Goal: Task Accomplishment & Management: Manage account settings

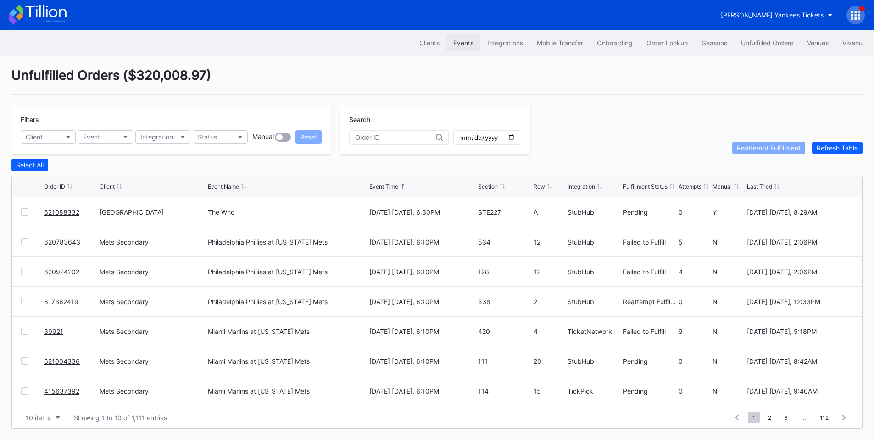
drag, startPoint x: 0, startPoint y: 0, endPoint x: 461, endPoint y: 42, distance: 462.6
click at [461, 42] on div "Events" at bounding box center [463, 43] width 20 height 8
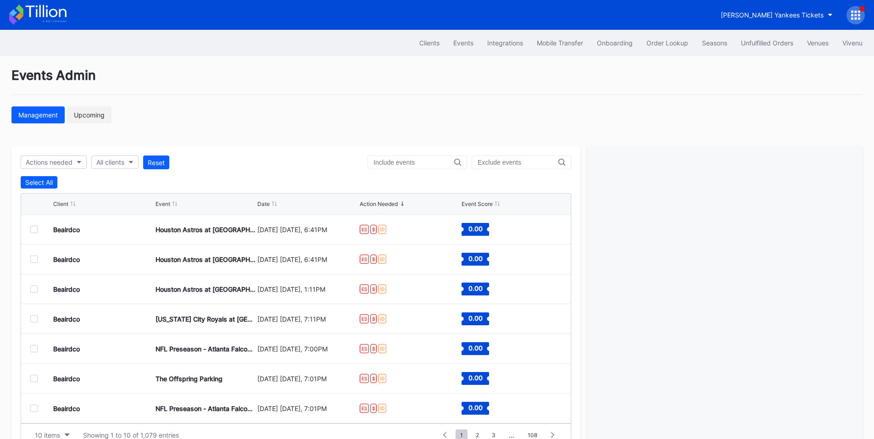
click at [85, 113] on div "Upcoming" at bounding box center [89, 115] width 31 height 8
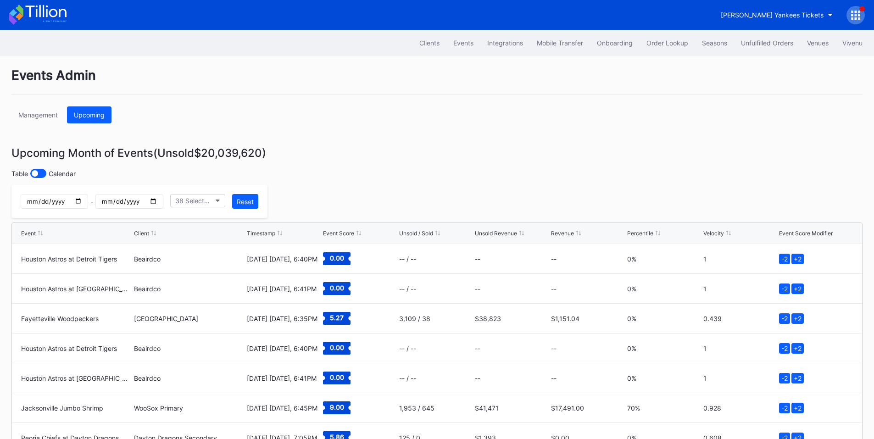
click at [88, 199] on input "date" at bounding box center [54, 201] width 67 height 15
type input "[DATE]"
click at [163, 202] on input "date" at bounding box center [128, 201] width 67 height 15
type input "[DATE]"
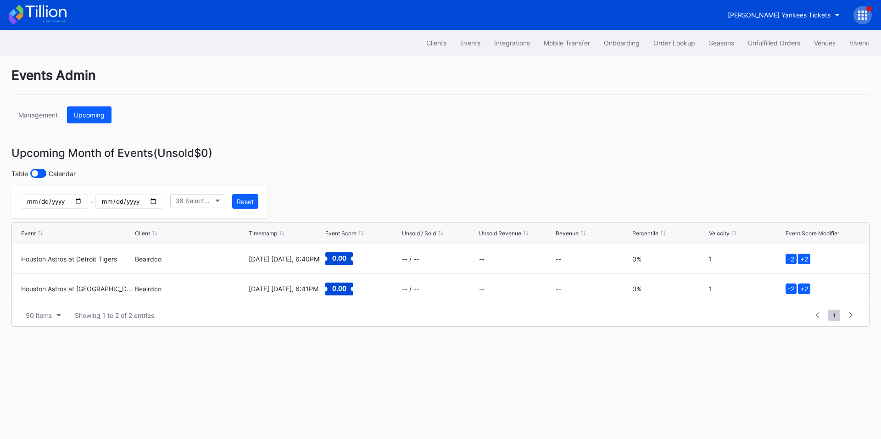
click at [88, 203] on input "[DATE]" at bounding box center [54, 201] width 67 height 15
type input "[DATE]"
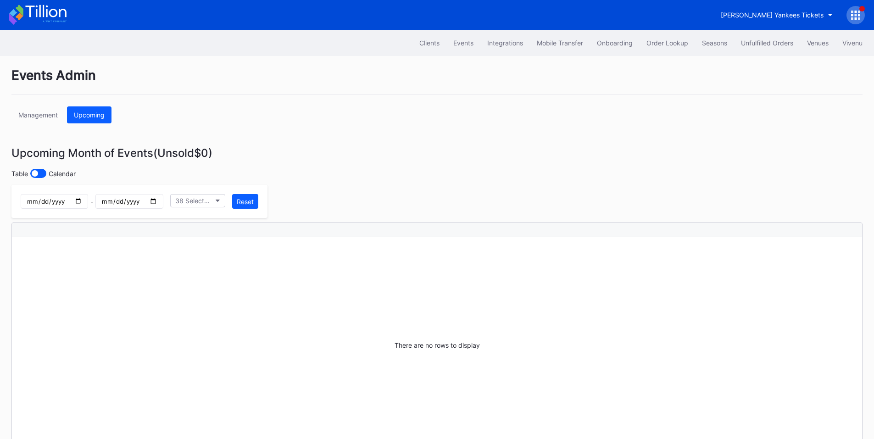
click at [163, 204] on input "[DATE]" at bounding box center [128, 201] width 67 height 15
type input "[DATE]"
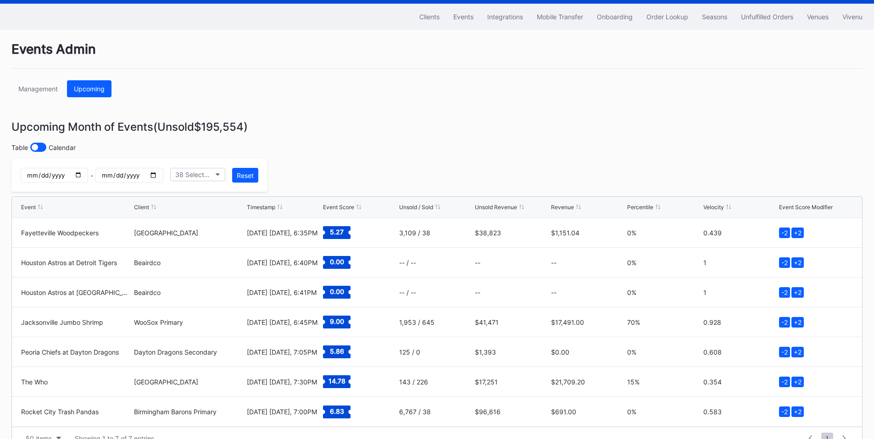
scroll to position [50, 0]
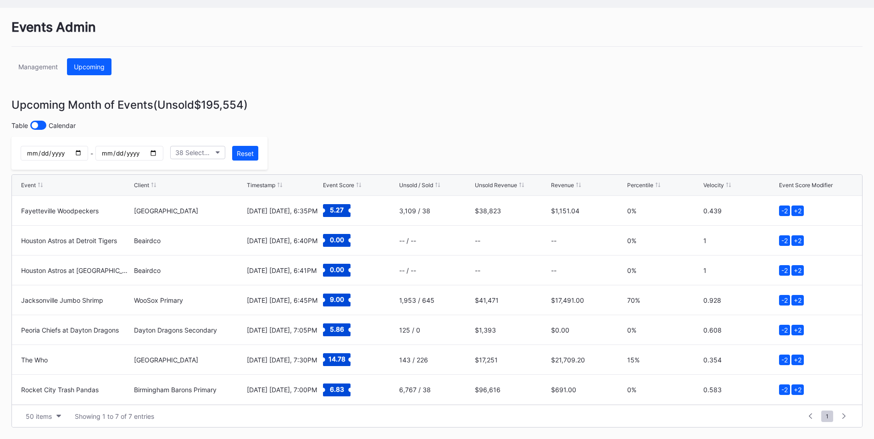
click at [88, 150] on input "[DATE]" at bounding box center [54, 153] width 67 height 15
type input "[DATE]"
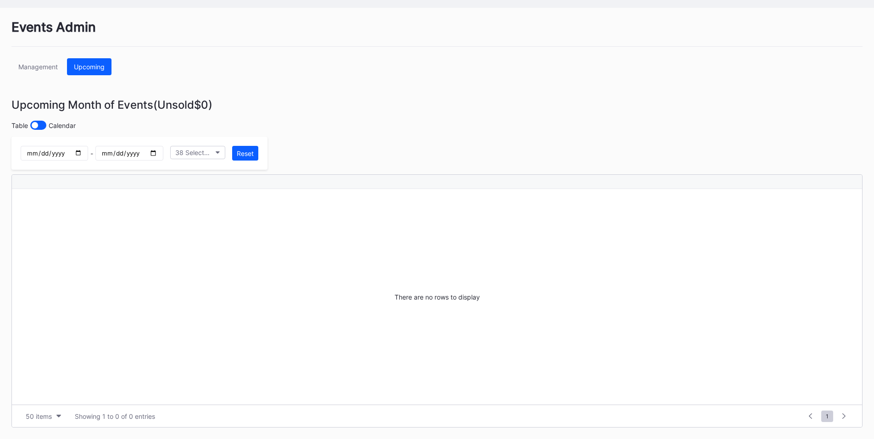
click at [163, 152] on input "[DATE]" at bounding box center [128, 153] width 67 height 15
type input "[DATE]"
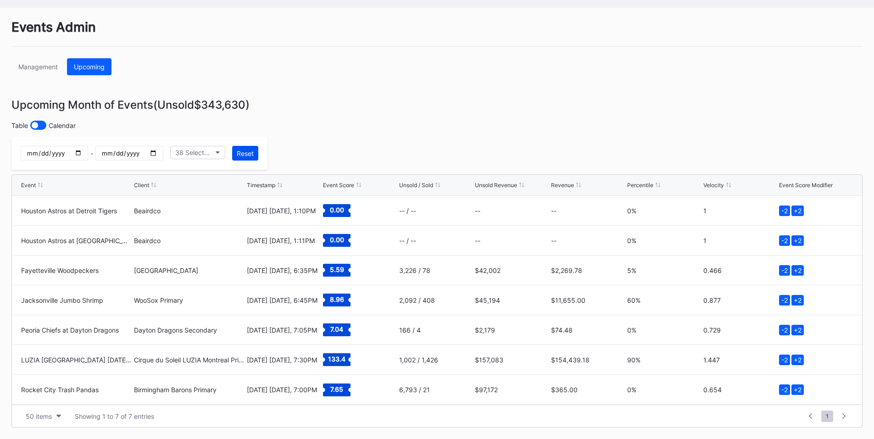
click at [254, 151] on div "Reset" at bounding box center [245, 154] width 17 height 8
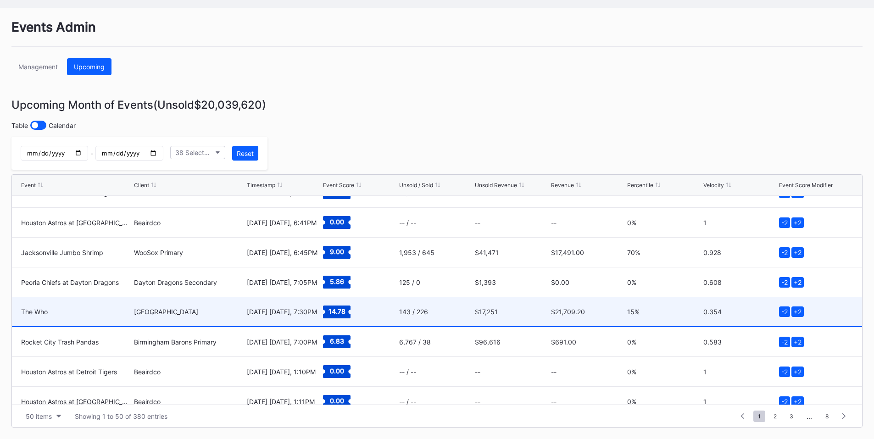
scroll to position [0, 0]
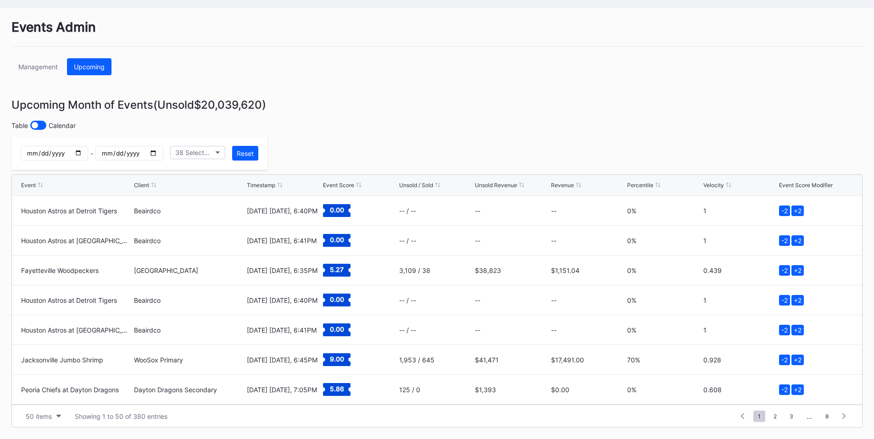
click at [88, 151] on input "[DATE]" at bounding box center [54, 153] width 67 height 15
click at [163, 152] on input "[DATE]" at bounding box center [128, 153] width 67 height 15
click at [258, 151] on button "Reset" at bounding box center [245, 153] width 26 height 15
click at [254, 153] on div "Reset" at bounding box center [245, 154] width 17 height 8
click at [211, 150] on div "38 Selected" at bounding box center [193, 153] width 36 height 8
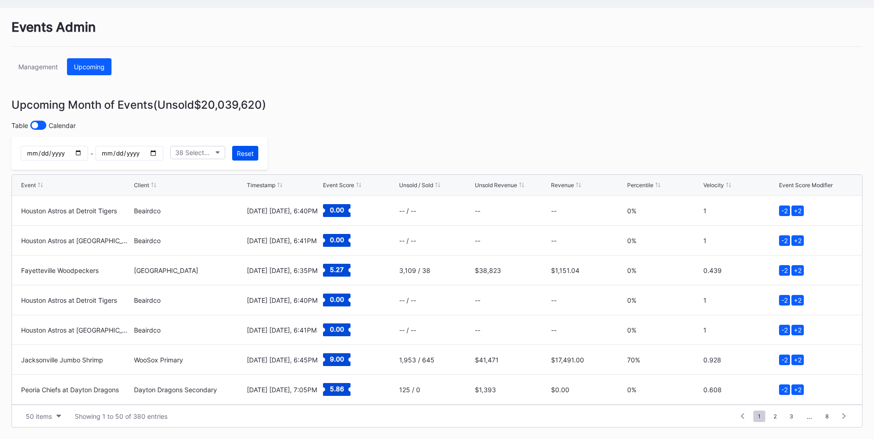
click at [258, 156] on button "Reset" at bounding box center [245, 153] width 26 height 15
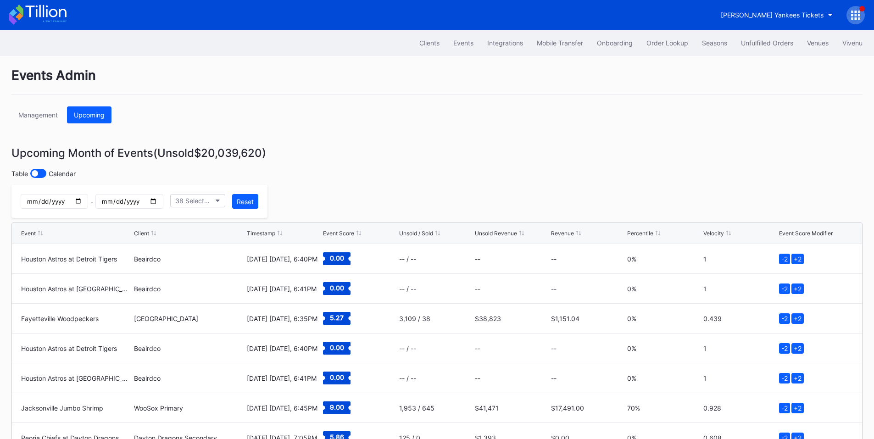
click at [88, 202] on input "date" at bounding box center [54, 201] width 67 height 15
type input "[DATE]"
click at [163, 200] on input "date" at bounding box center [128, 201] width 67 height 15
type input "[DATE]"
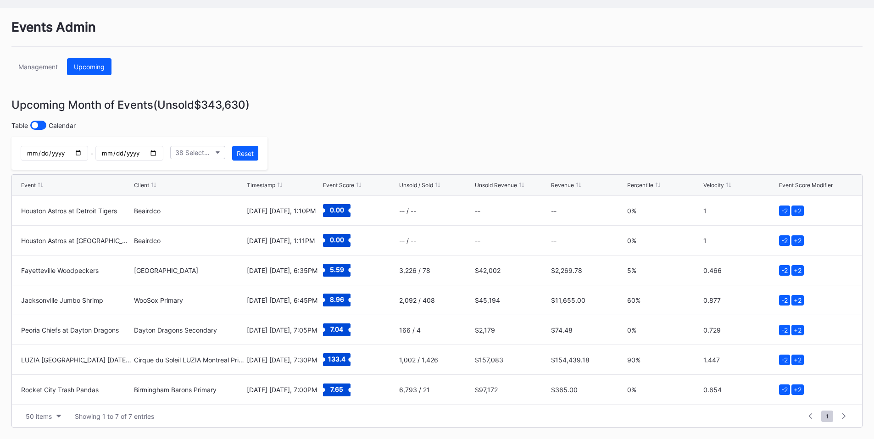
click at [88, 156] on input "[DATE]" at bounding box center [54, 153] width 67 height 15
type input "2025-08-21"
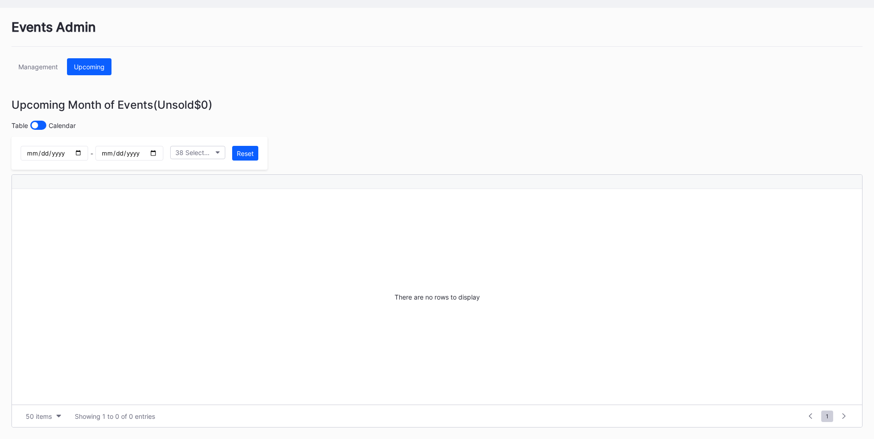
click at [163, 153] on input "[DATE]" at bounding box center [128, 153] width 67 height 15
type input "2025-08-21"
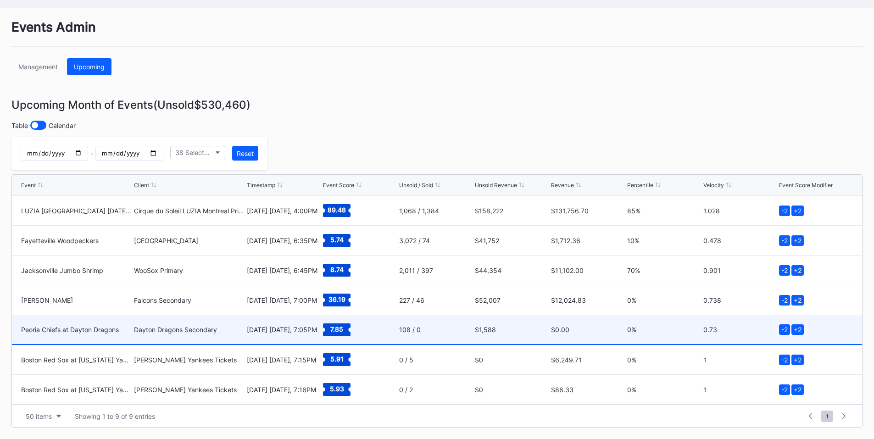
scroll to position [60, 0]
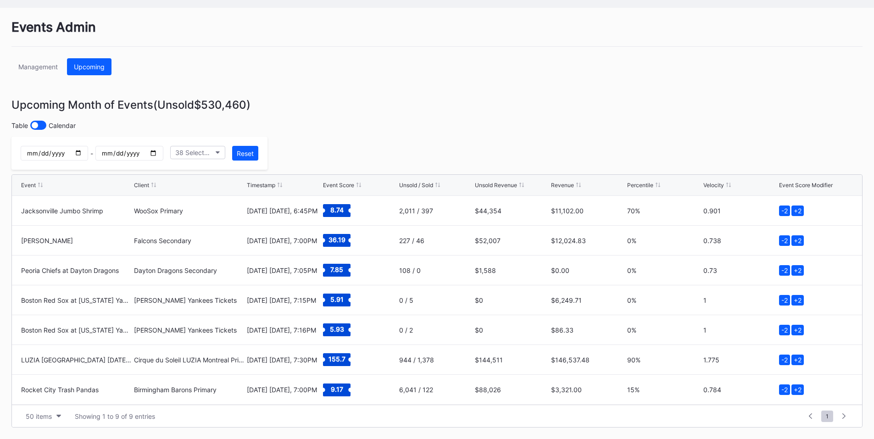
click at [88, 152] on input "2025-08-21" at bounding box center [54, 153] width 67 height 15
type input "2025-08-22"
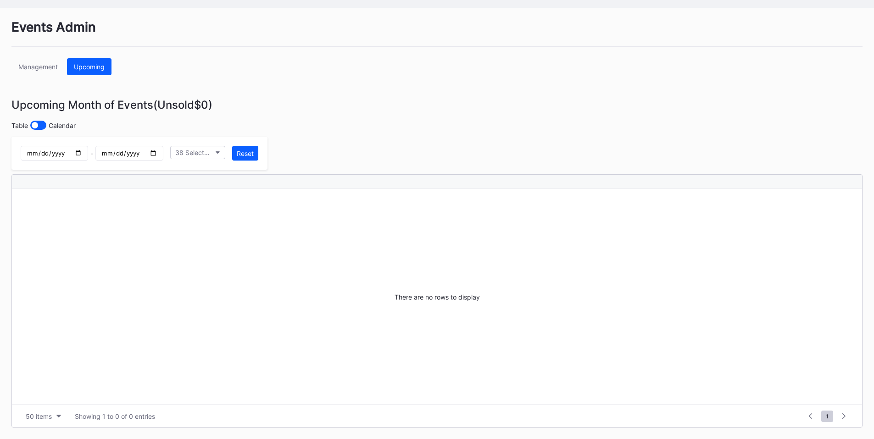
click at [163, 153] on input "2025-08-21" at bounding box center [128, 153] width 67 height 15
type input "2025-08-22"
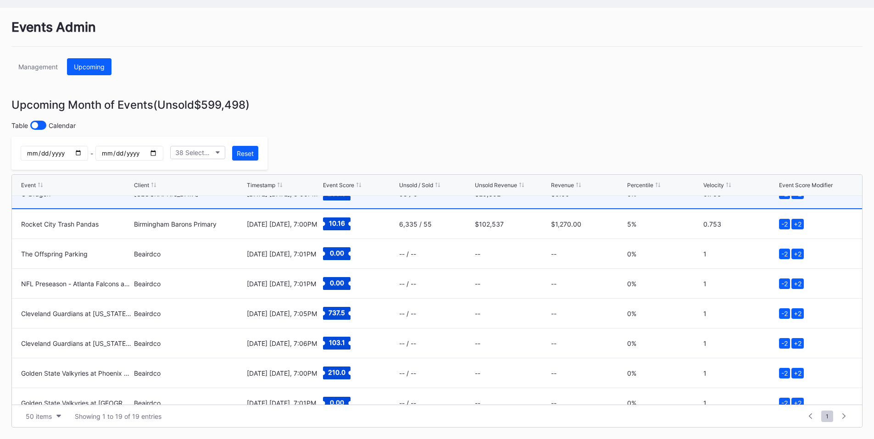
scroll to position [358, 0]
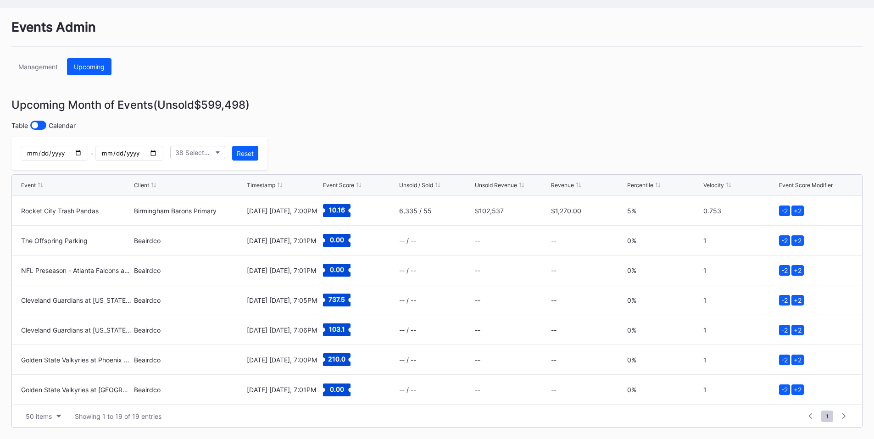
click at [88, 151] on input "2025-08-22" at bounding box center [54, 153] width 67 height 15
type input "2025-08-23"
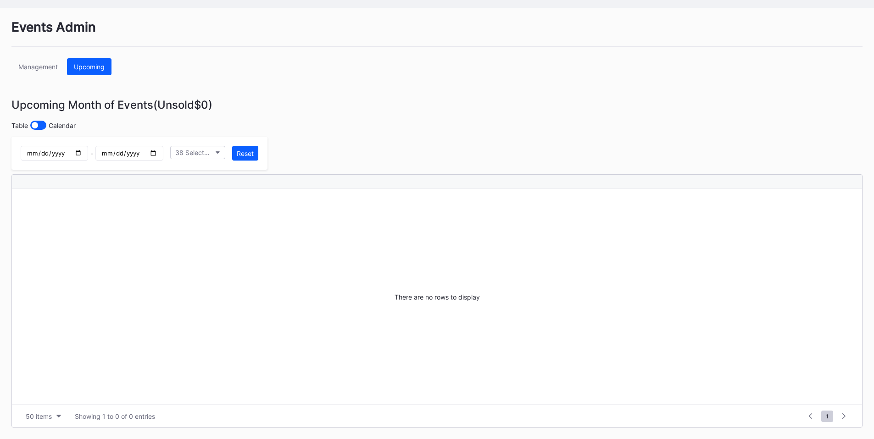
click at [163, 149] on input "2025-08-22" at bounding box center [128, 153] width 67 height 15
type input "2025-08-23"
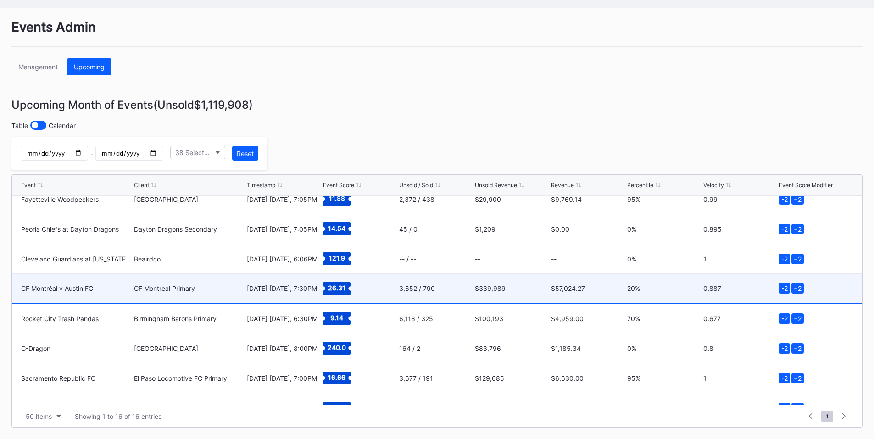
scroll to position [268, 0]
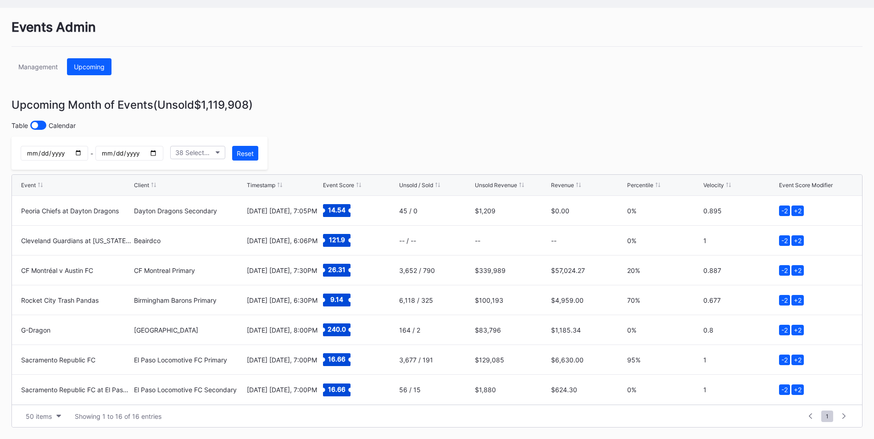
click at [88, 152] on input "2025-08-23" at bounding box center [54, 153] width 67 height 15
type input "2025-08-24"
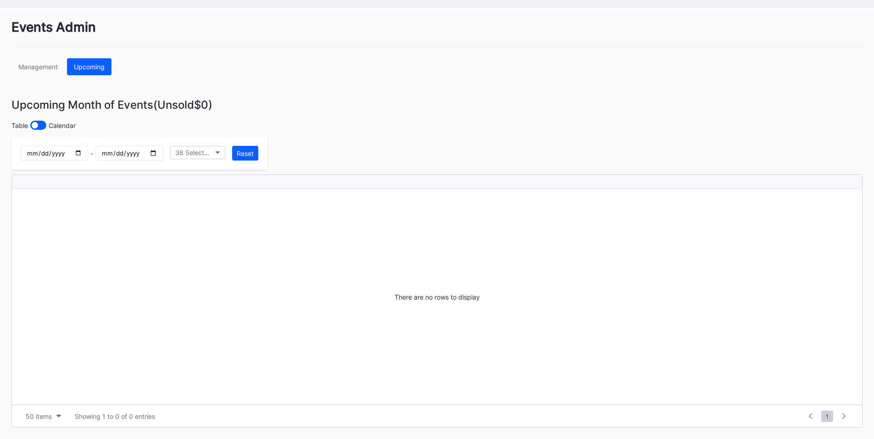
click at [163, 151] on input "2025-08-23" at bounding box center [128, 153] width 67 height 15
type input "2025-08-24"
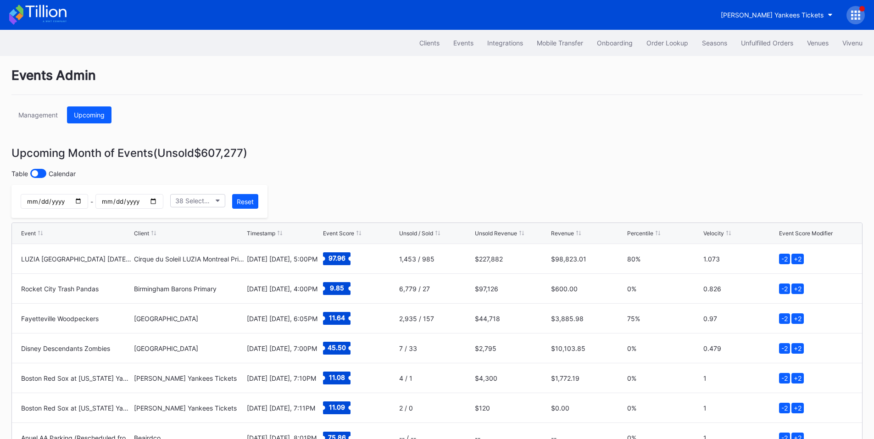
drag, startPoint x: 756, startPoint y: 46, endPoint x: 519, endPoint y: 19, distance: 238.3
click at [756, 46] on div "Unfulfilled Orders" at bounding box center [767, 43] width 52 height 8
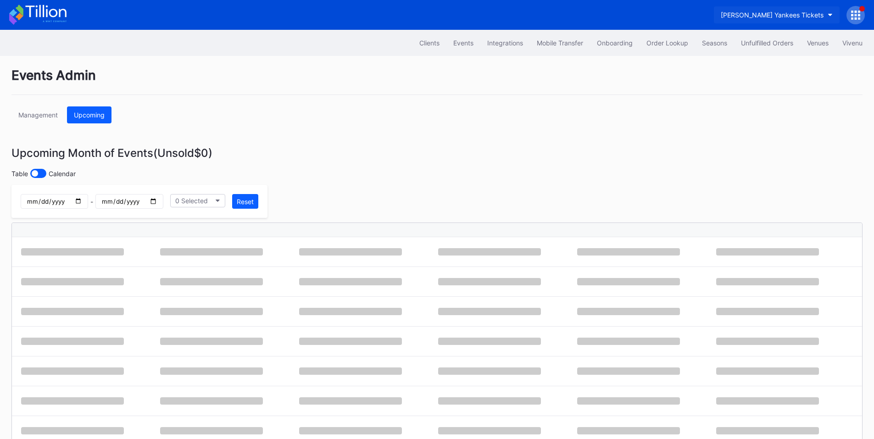
click at [762, 13] on div "[PERSON_NAME] Yankees Tickets" at bounding box center [772, 15] width 103 height 8
type input "drag"
click at [776, 57] on div "Dayton Dragons Secondary" at bounding box center [781, 58] width 83 height 8
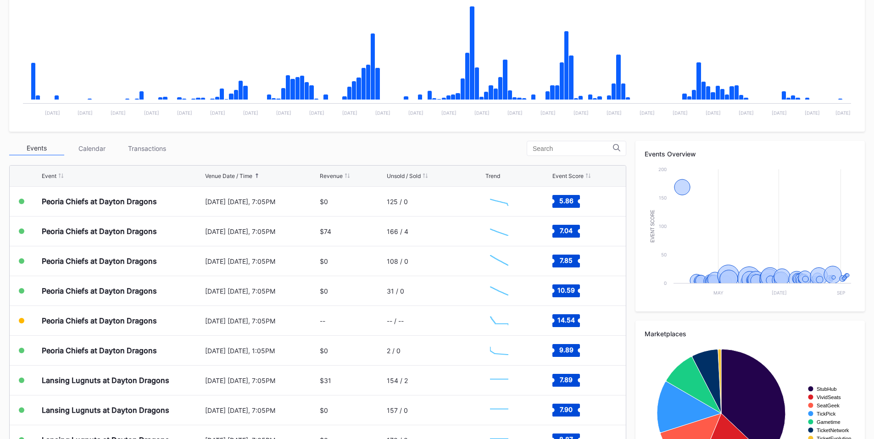
scroll to position [214, 0]
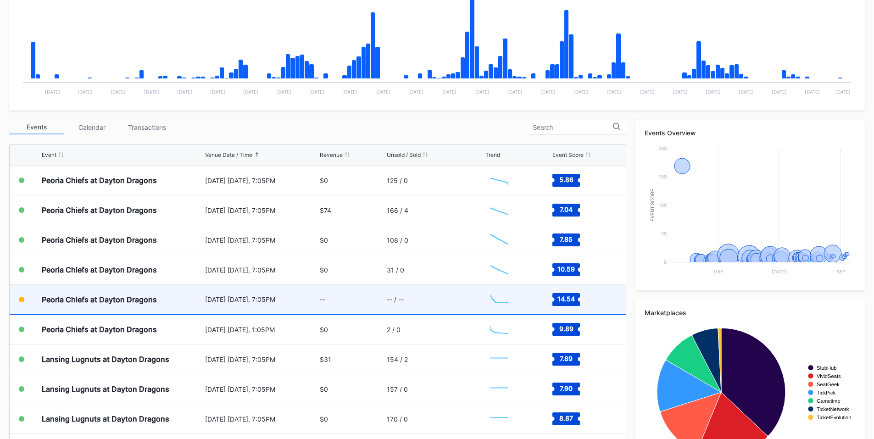
click at [361, 297] on div "--" at bounding box center [352, 299] width 64 height 29
